Goal: Find specific page/section: Find specific page/section

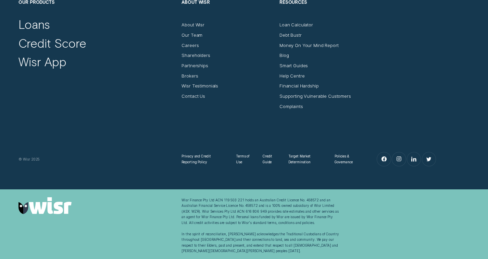
scroll to position [2244, 0]
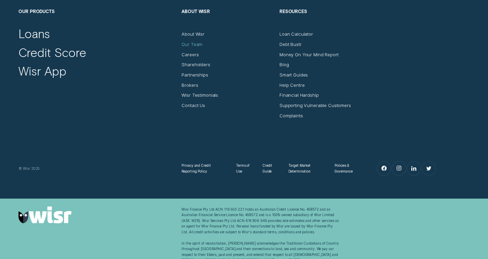
click at [191, 43] on div "Our Team" at bounding box center [192, 44] width 21 height 6
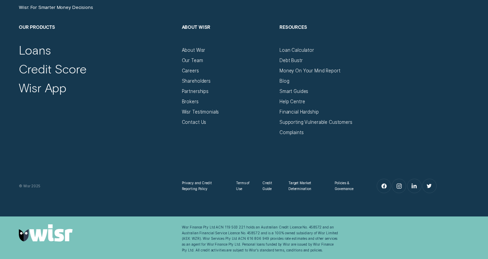
scroll to position [2259, 0]
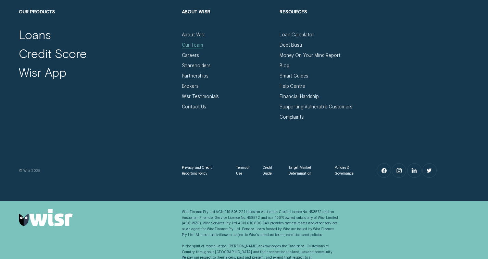
click at [198, 47] on div "Our Team" at bounding box center [192, 45] width 21 height 6
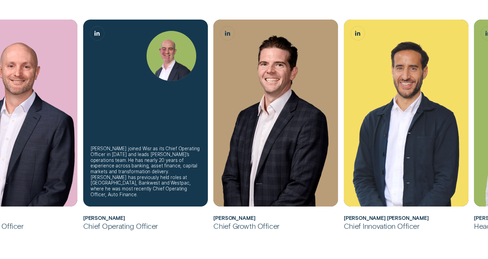
scroll to position [259, 0]
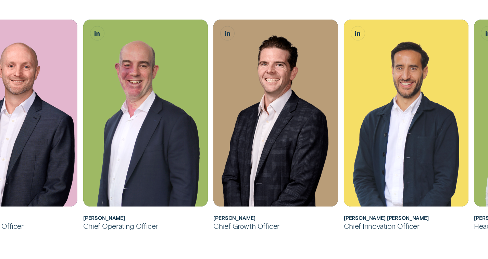
click at [105, 218] on h2 "[PERSON_NAME]" at bounding box center [145, 218] width 125 height 6
